Goal: Task Accomplishment & Management: Manage account settings

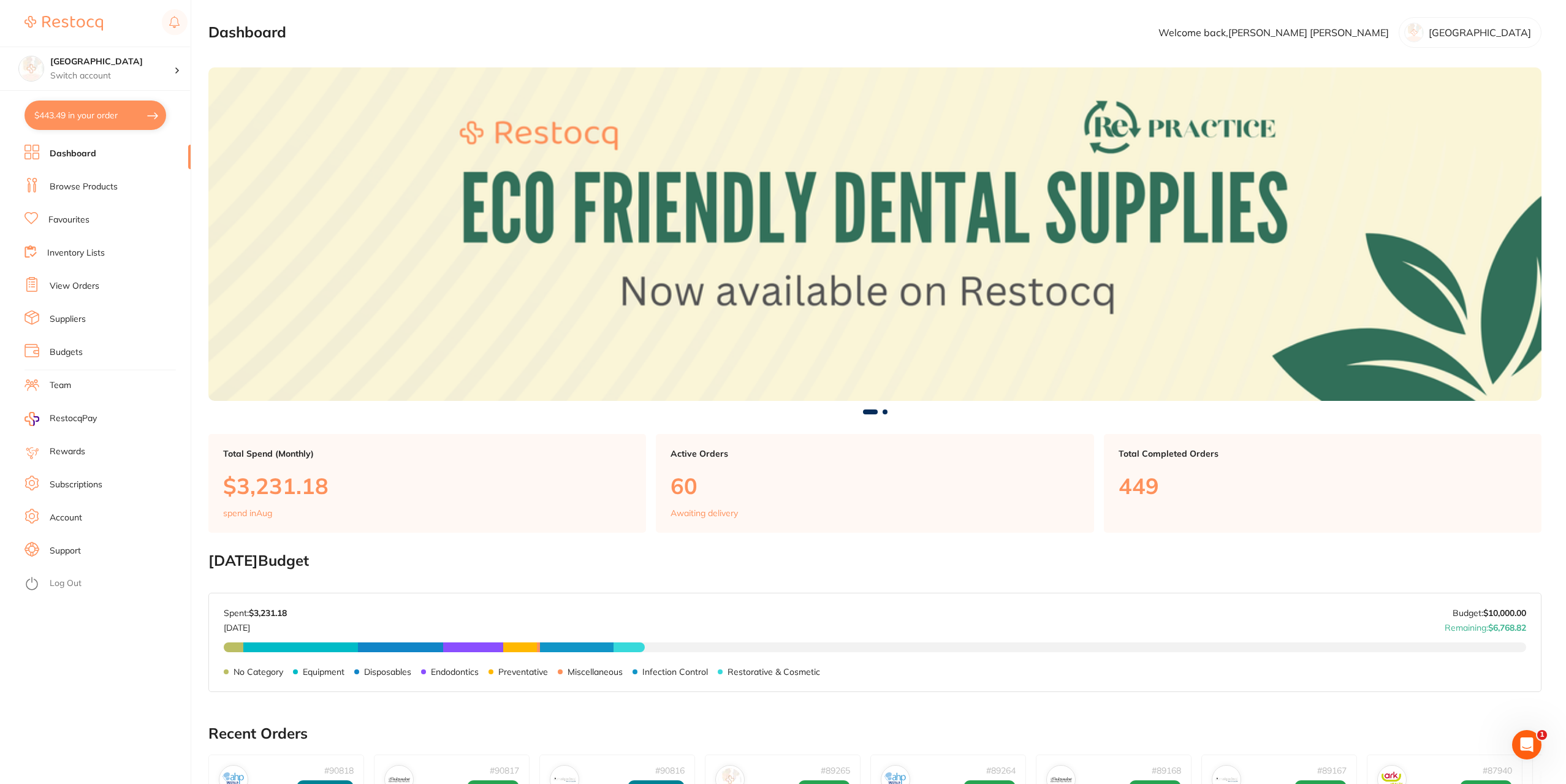
click at [74, 284] on link "View Orders" at bounding box center [74, 286] width 49 height 12
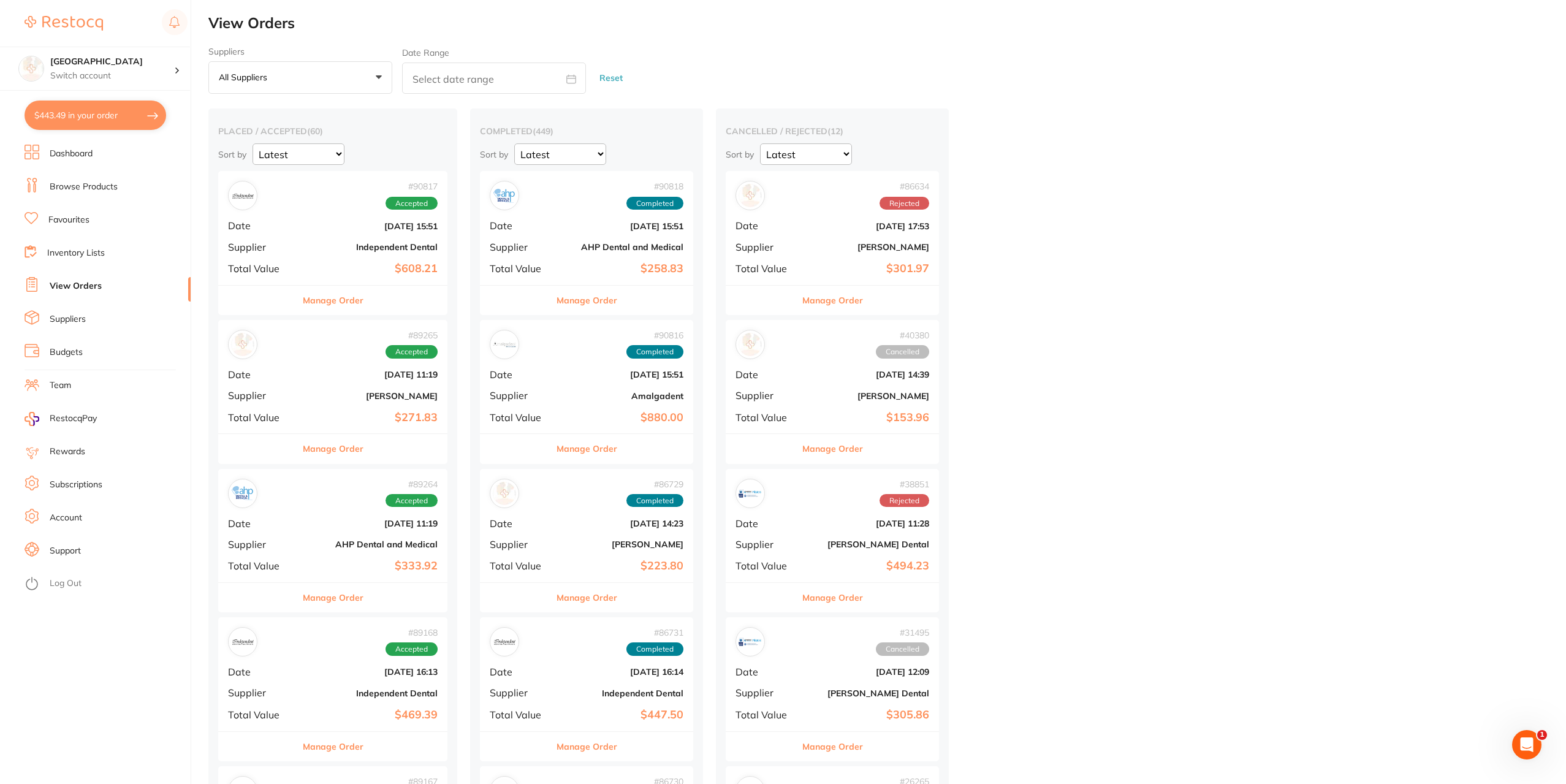
click at [386, 237] on div "# 90817 Accepted Date [DATE] 15:51 Supplier Independent Dental Total Value $608…" at bounding box center [333, 228] width 229 height 114
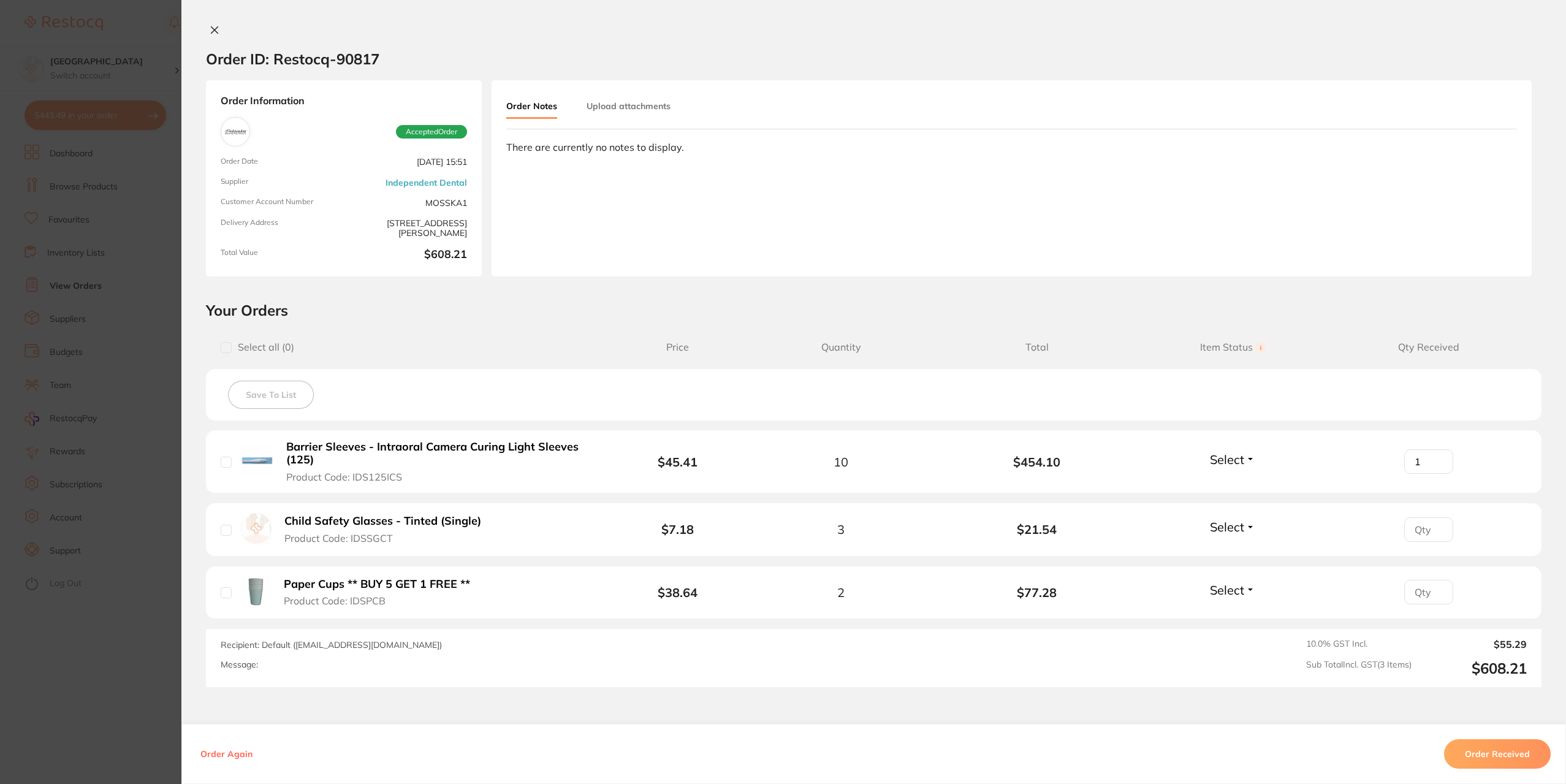
click at [1433, 460] on input "1" at bounding box center [1429, 461] width 49 height 25
click at [1433, 460] on input "2" at bounding box center [1429, 461] width 49 height 25
click at [1431, 460] on input "3" at bounding box center [1429, 461] width 49 height 25
click at [1431, 460] on input "4" at bounding box center [1429, 461] width 49 height 25
click at [1431, 460] on input "5" at bounding box center [1429, 461] width 49 height 25
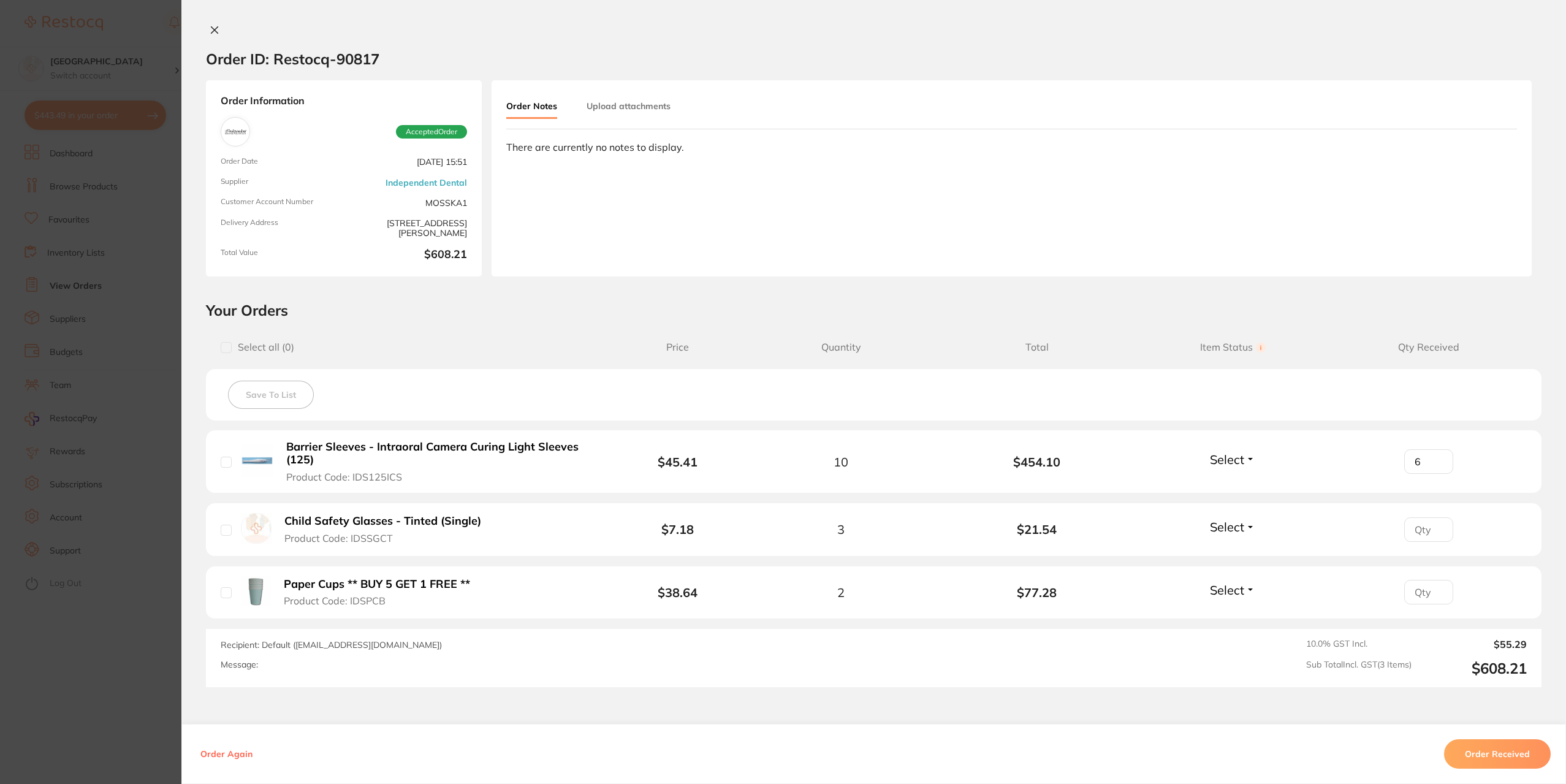
click at [1432, 460] on input "6" at bounding box center [1429, 461] width 49 height 25
click at [1432, 460] on input "7" at bounding box center [1429, 461] width 49 height 25
click at [1432, 460] on input "8" at bounding box center [1429, 461] width 49 height 25
click at [1432, 460] on input "9" at bounding box center [1429, 461] width 49 height 25
type input "10"
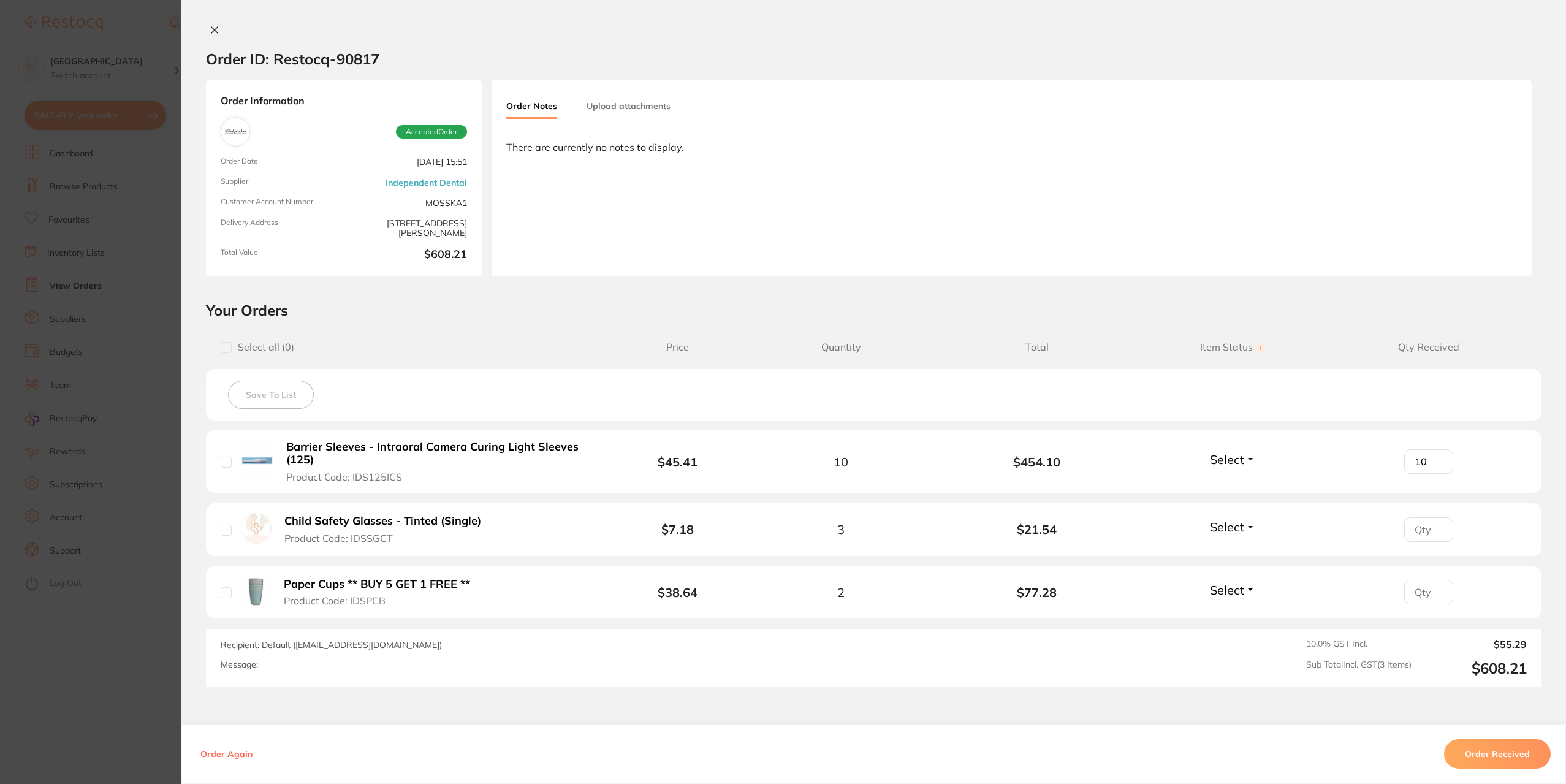
click at [1432, 460] on input "10" at bounding box center [1429, 461] width 49 height 25
click at [1241, 461] on span "Select" at bounding box center [1227, 459] width 35 height 16
click at [1230, 483] on span "Received" at bounding box center [1233, 485] width 31 height 9
click at [1239, 530] on span "Select" at bounding box center [1227, 526] width 35 height 16
click at [1235, 551] on span "Received" at bounding box center [1233, 553] width 31 height 9
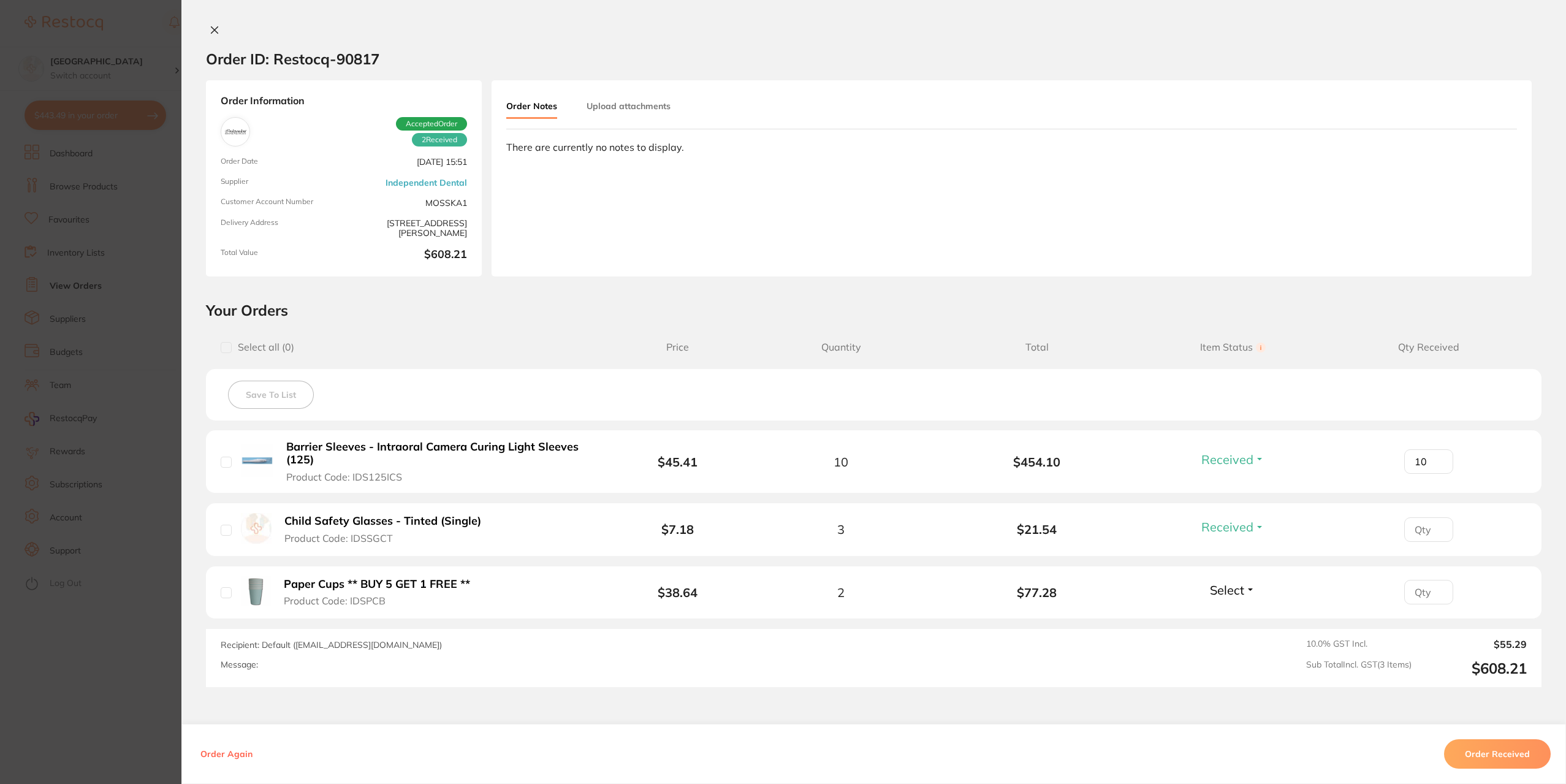
click at [1240, 588] on span "Select" at bounding box center [1227, 590] width 35 height 16
click at [1234, 612] on span "Received" at bounding box center [1233, 616] width 31 height 9
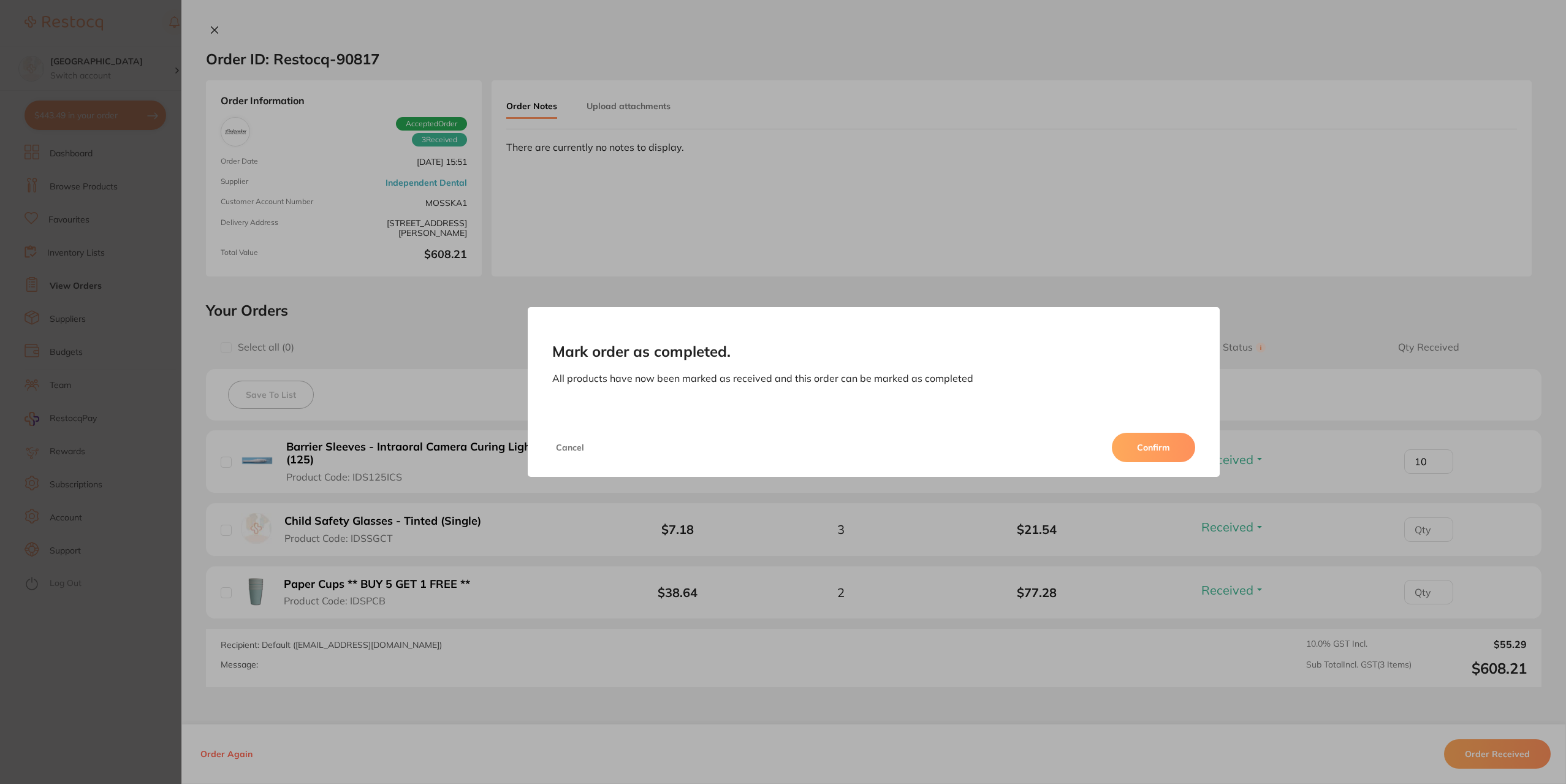
click at [1143, 446] on button "Confirm" at bounding box center [1153, 447] width 83 height 30
